Goal: Task Accomplishment & Management: Use online tool/utility

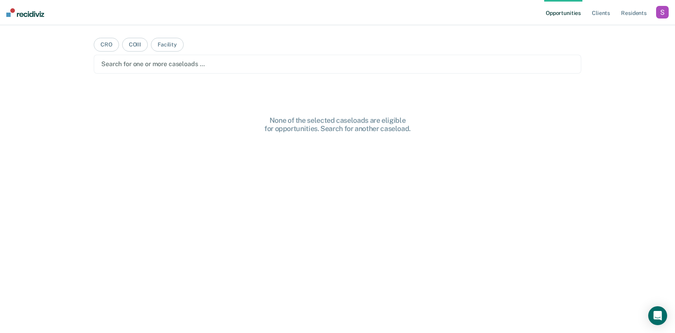
click at [659, 16] on div "button" at bounding box center [662, 12] width 13 height 13
click at [621, 31] on link "Profile" at bounding box center [630, 32] width 63 height 7
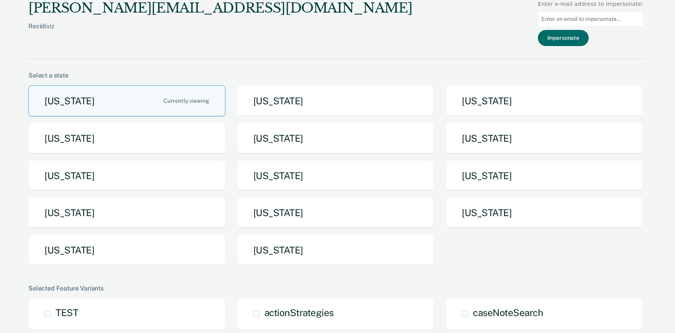
drag, startPoint x: 594, startPoint y: 7, endPoint x: 596, endPoint y: 12, distance: 4.8
click at [594, 7] on div "Enter e-mail address to impersonate:" at bounding box center [591, 4] width 106 height 8
click at [596, 14] on input at bounding box center [591, 18] width 106 height 15
paste input "[EMAIL_ADDRESS][PERSON_NAME][DOMAIN_NAME][US_STATE]"
type input "[EMAIL_ADDRESS][PERSON_NAME][DOMAIN_NAME][US_STATE]"
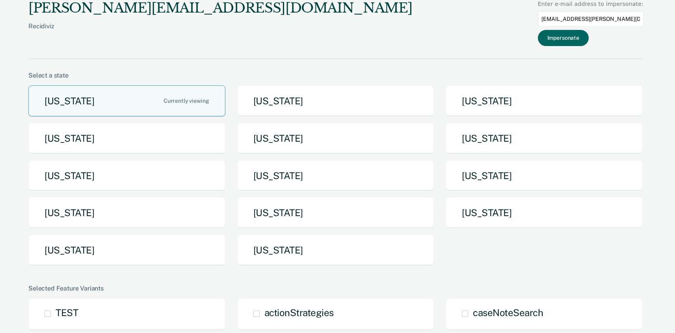
click at [565, 43] on button "Impersonate" at bounding box center [563, 38] width 51 height 16
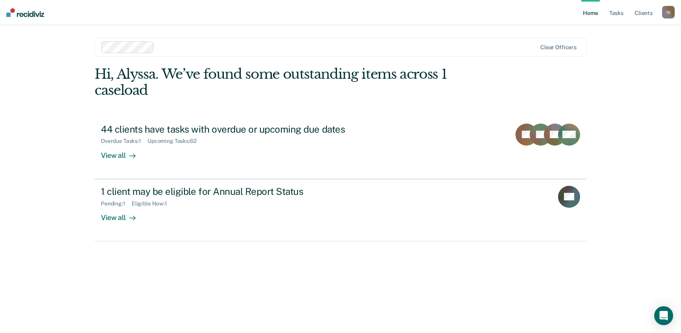
click at [663, 14] on div "I U" at bounding box center [668, 12] width 13 height 13
click at [614, 33] on link "Profile" at bounding box center [636, 32] width 63 height 7
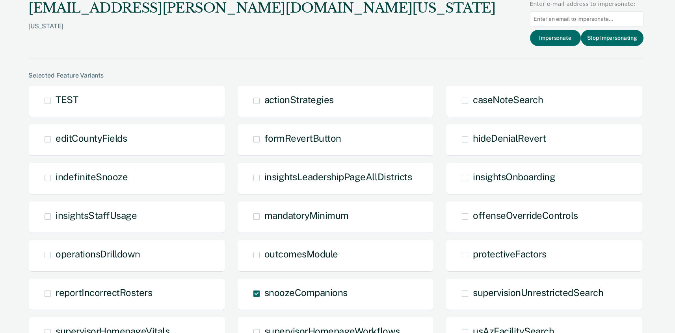
click at [545, 25] on input at bounding box center [587, 18] width 114 height 15
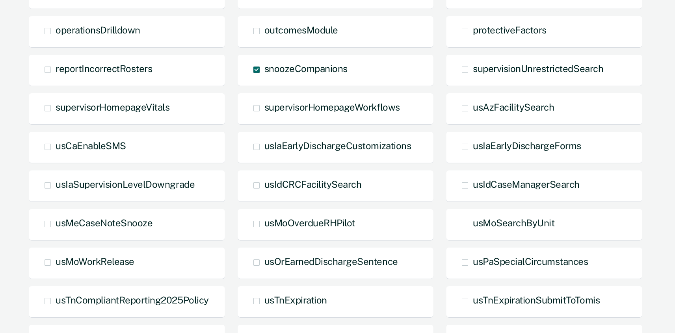
scroll to position [357, 0]
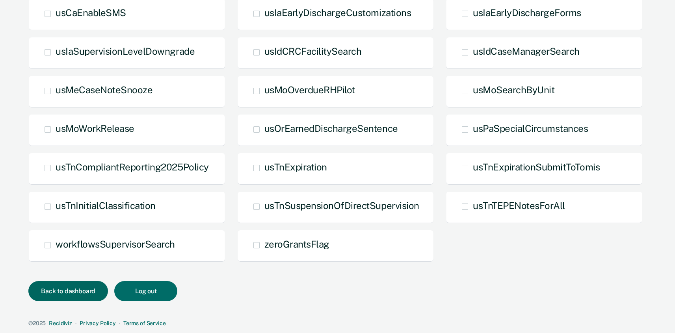
click at [29, 290] on button "Back to dashboard" at bounding box center [68, 291] width 80 height 20
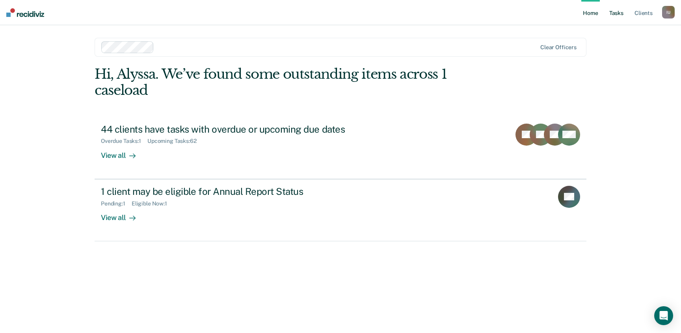
click at [624, 11] on link "Tasks" at bounding box center [616, 12] width 17 height 25
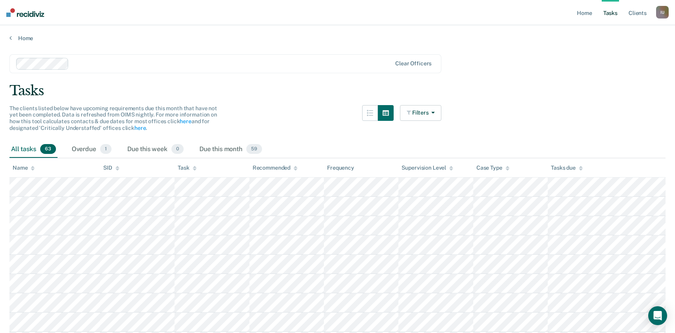
click at [467, 30] on div "Home" at bounding box center [337, 33] width 675 height 17
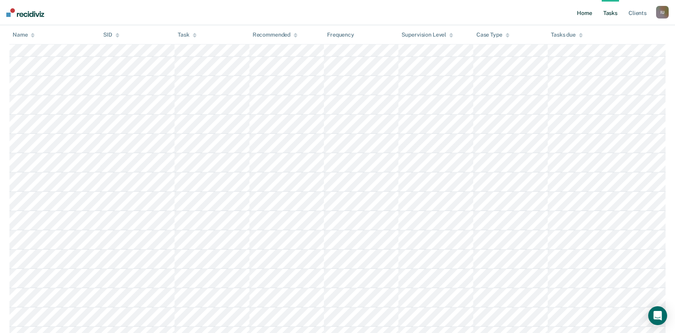
click at [581, 10] on link "Home" at bounding box center [584, 12] width 18 height 25
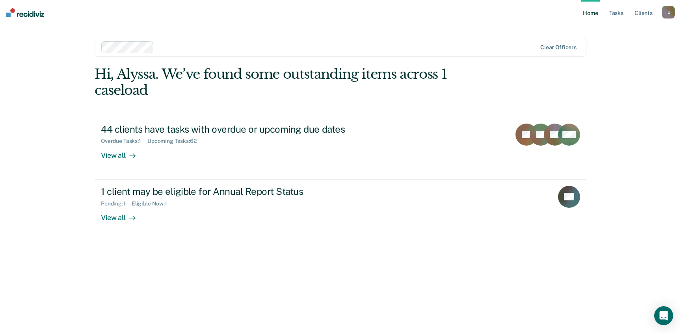
click at [666, 14] on div "I U" at bounding box center [668, 12] width 13 height 13
click at [617, 31] on link "Profile" at bounding box center [636, 32] width 63 height 7
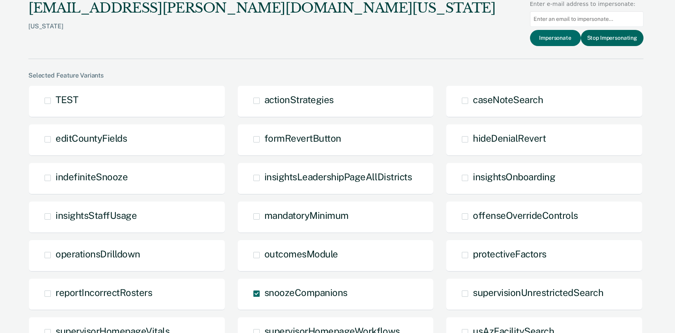
click at [603, 41] on button "Stop Impersonating" at bounding box center [612, 38] width 63 height 16
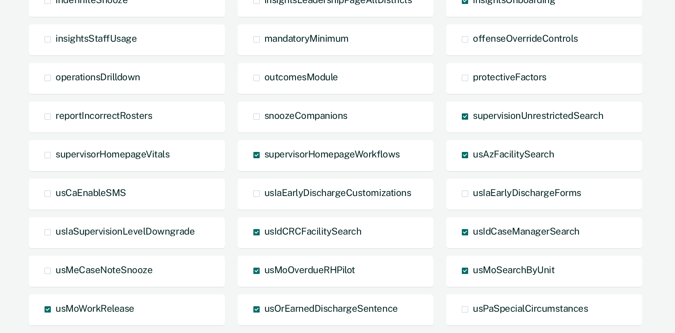
scroll to position [571, 0]
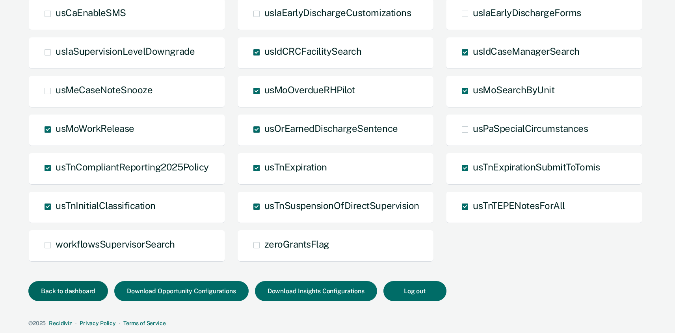
click at [76, 285] on button "Back to dashboard" at bounding box center [68, 291] width 80 height 20
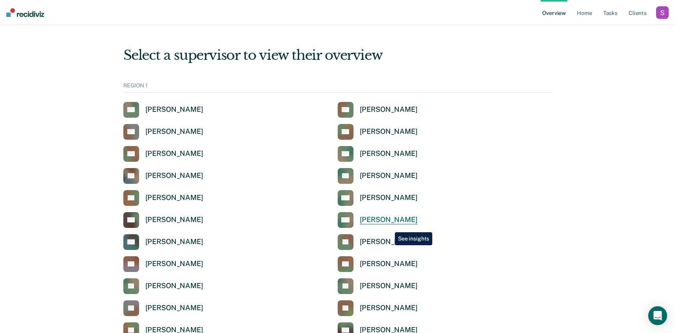
scroll to position [902, 0]
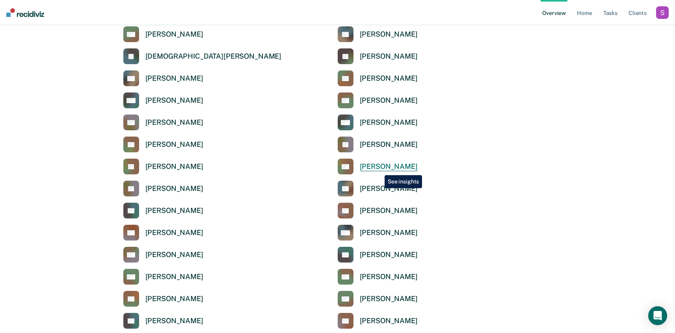
click at [379, 169] on div "Laura Meza" at bounding box center [389, 166] width 58 height 9
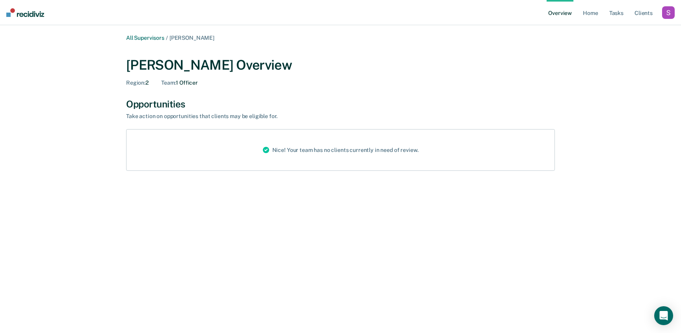
click at [664, 14] on div "button" at bounding box center [668, 12] width 13 height 13
click at [615, 29] on link "Profile" at bounding box center [636, 31] width 63 height 7
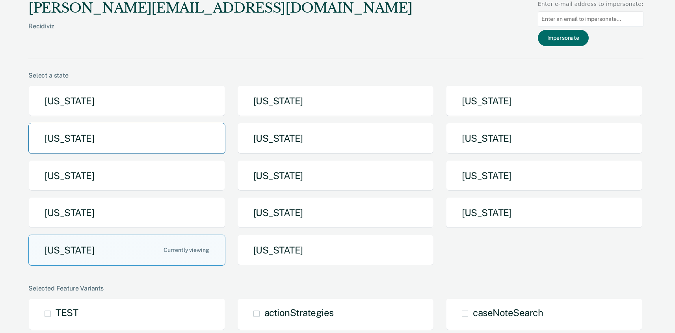
click at [125, 137] on button "[US_STATE]" at bounding box center [126, 138] width 197 height 31
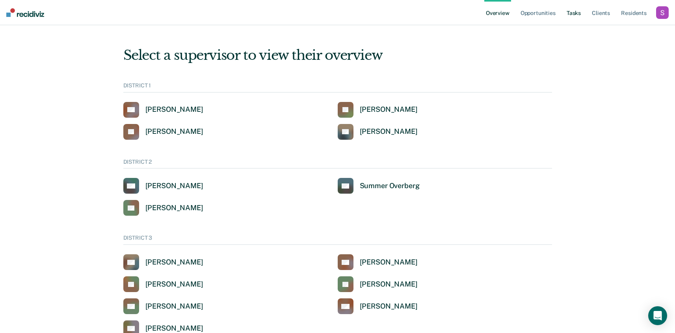
click at [572, 17] on link "Tasks" at bounding box center [573, 12] width 17 height 25
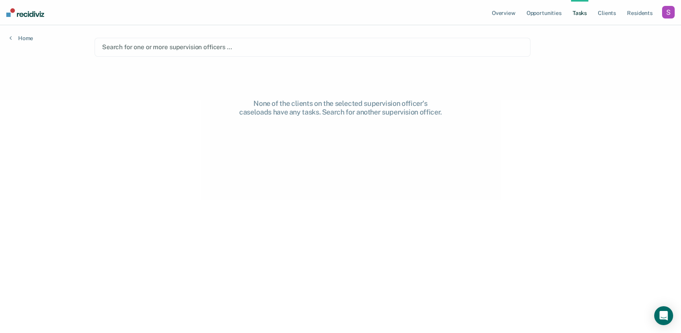
click at [220, 48] on div at bounding box center [312, 47] width 421 height 9
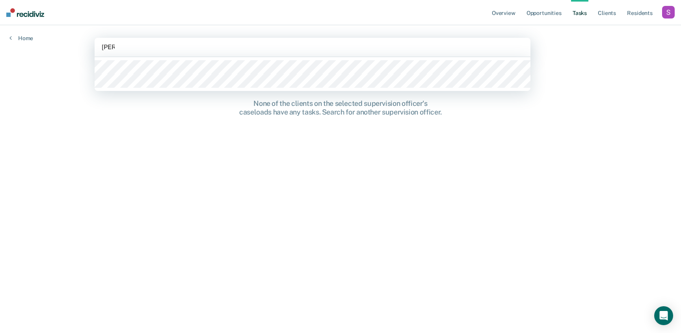
type input "frank"
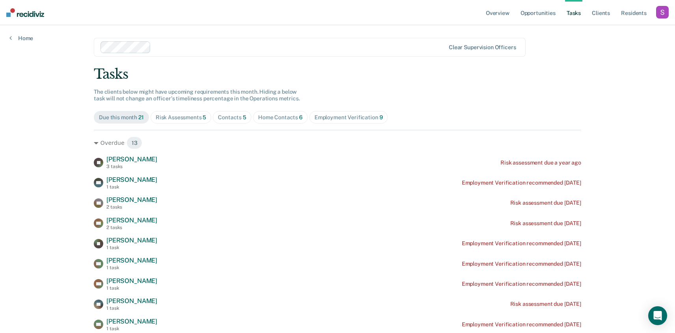
click at [451, 13] on nav "Overview Opportunities Tasks Client s Resident s Profile How it works Go to Sys…" at bounding box center [337, 12] width 675 height 25
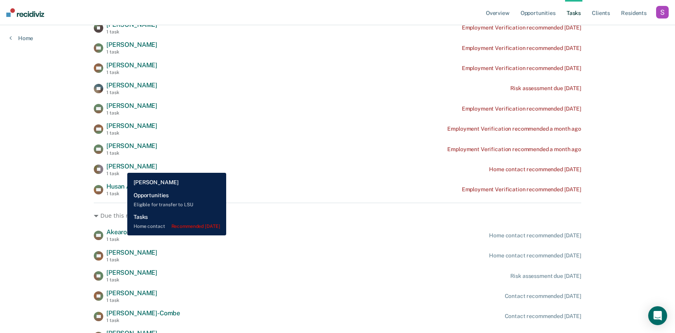
click at [121, 167] on span "Leonel Leal" at bounding box center [131, 166] width 51 height 7
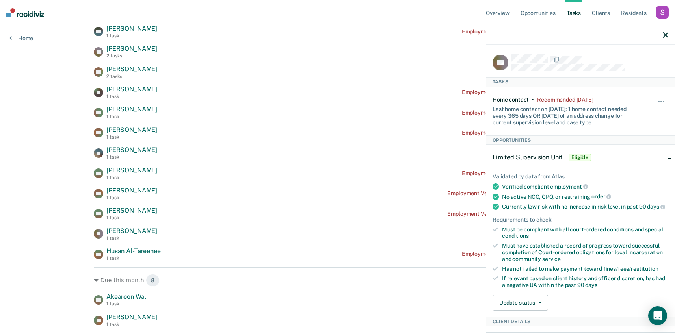
scroll to position [0, 0]
